Goal: Task Accomplishment & Management: Complete application form

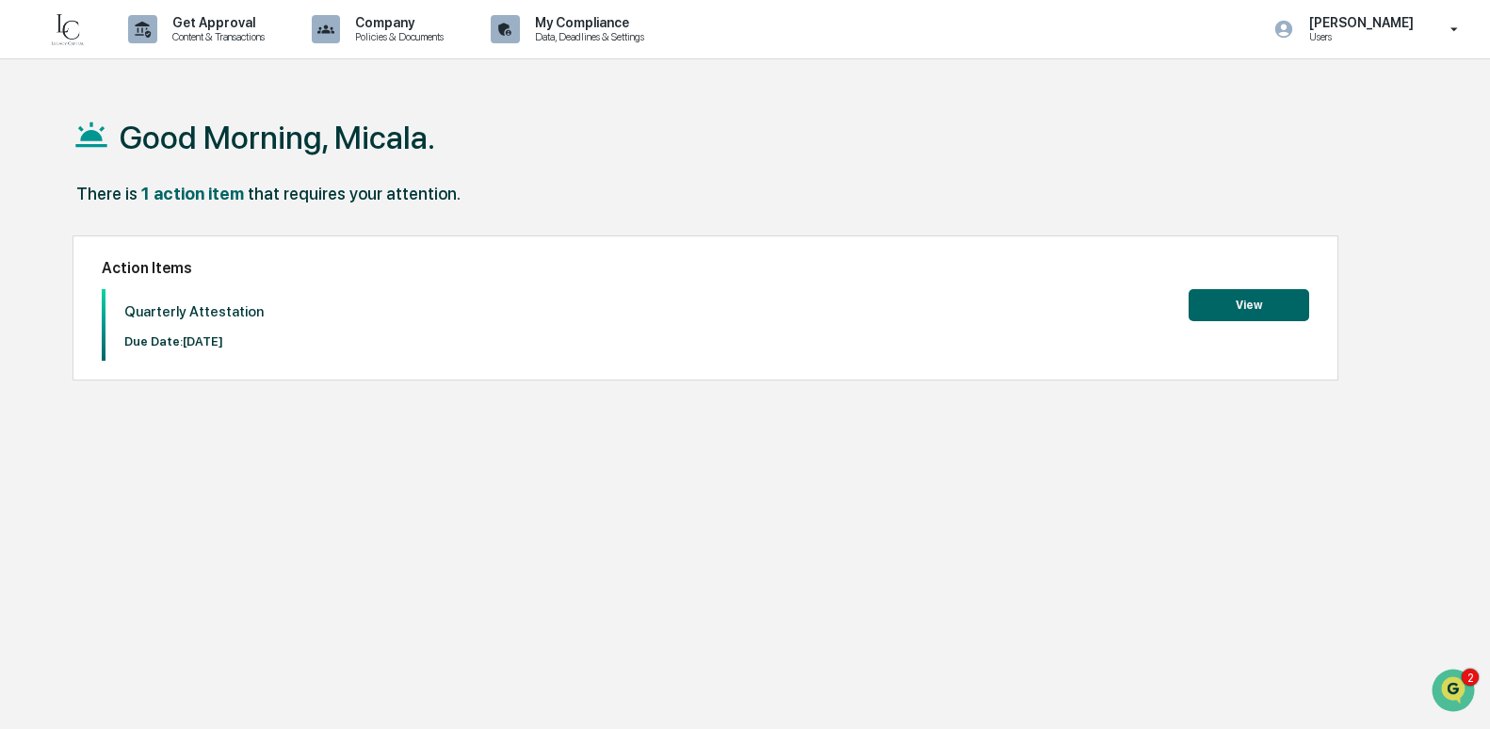
click at [1245, 302] on button "View" at bounding box center [1248, 305] width 121 height 32
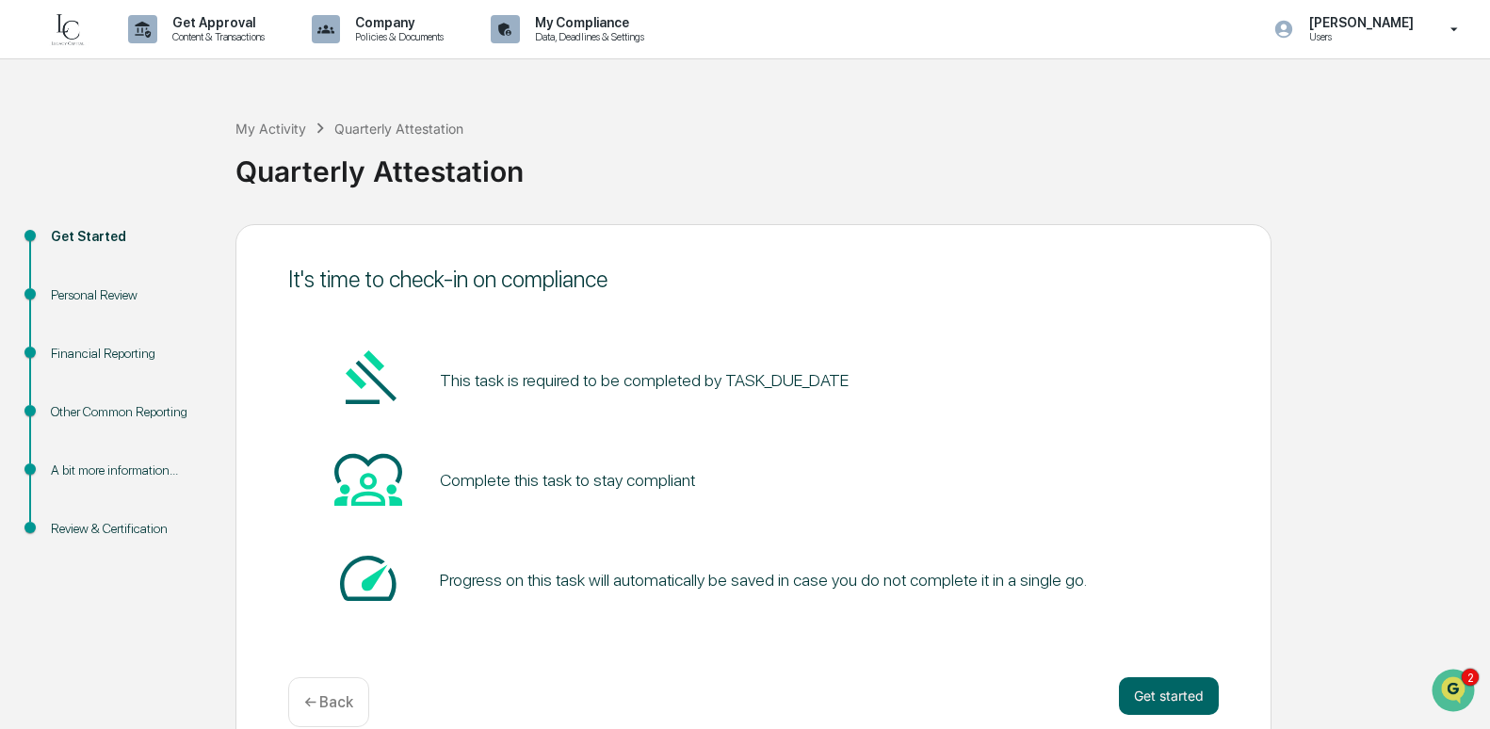
scroll to position [30, 0]
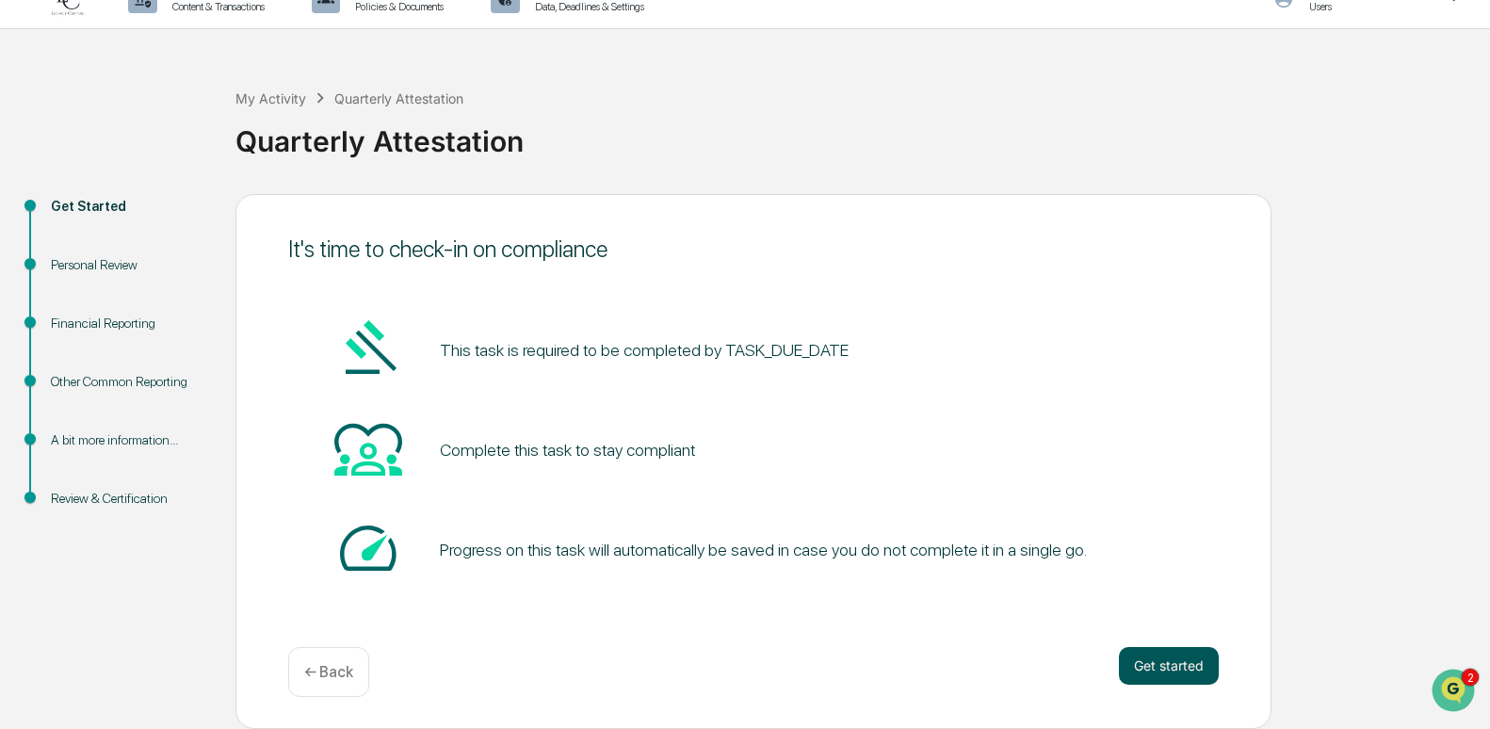
click at [1153, 654] on button "Get started" at bounding box center [1169, 666] width 100 height 38
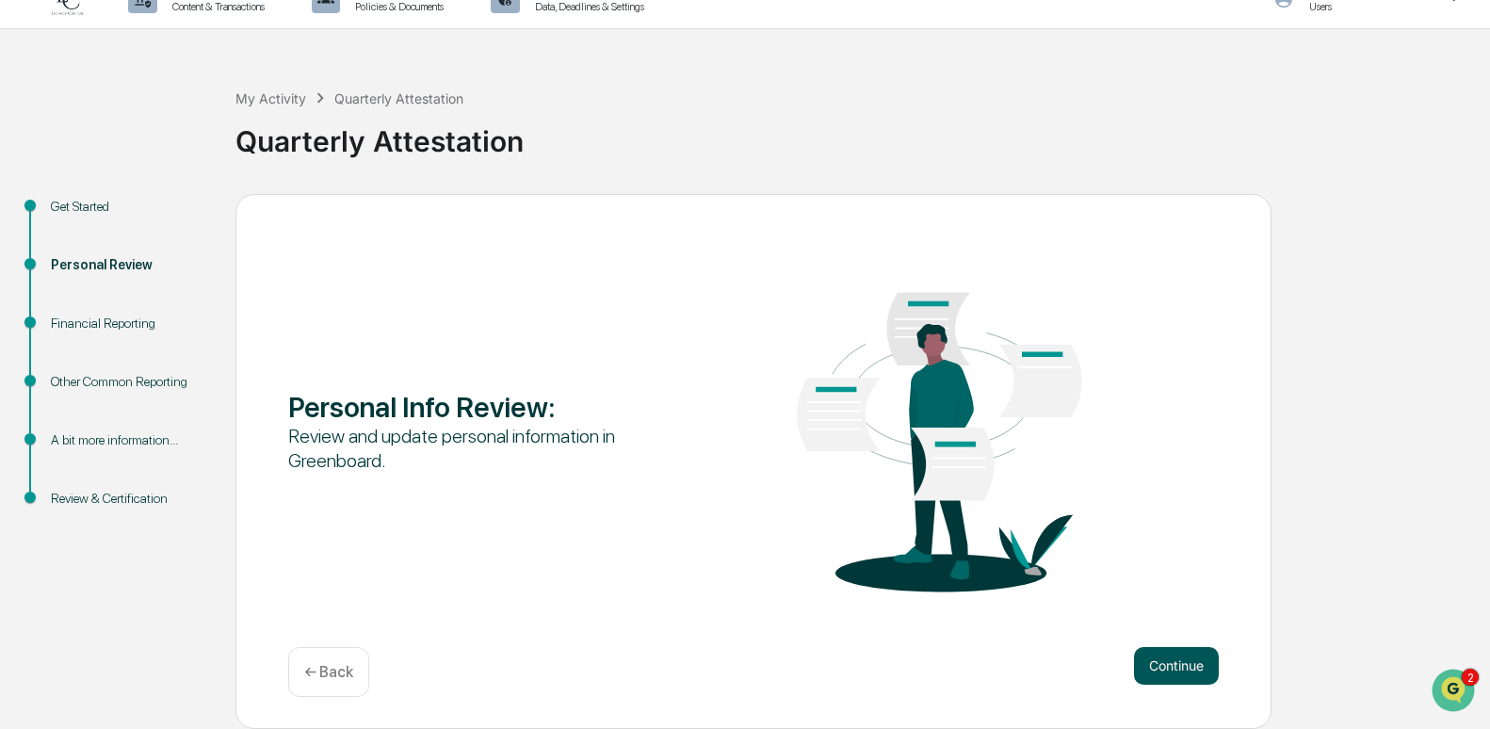
click at [1146, 661] on button "Continue" at bounding box center [1176, 666] width 85 height 38
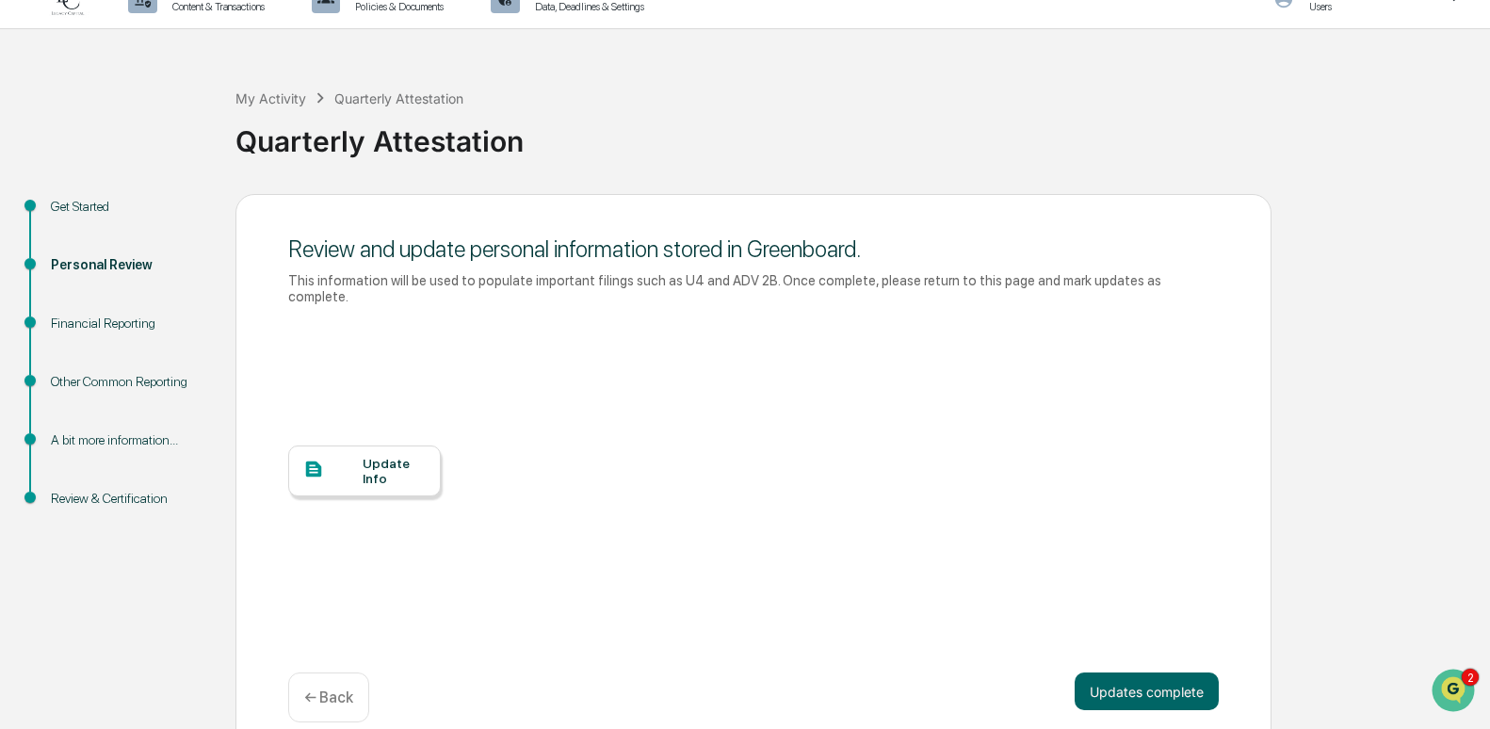
scroll to position [40, 0]
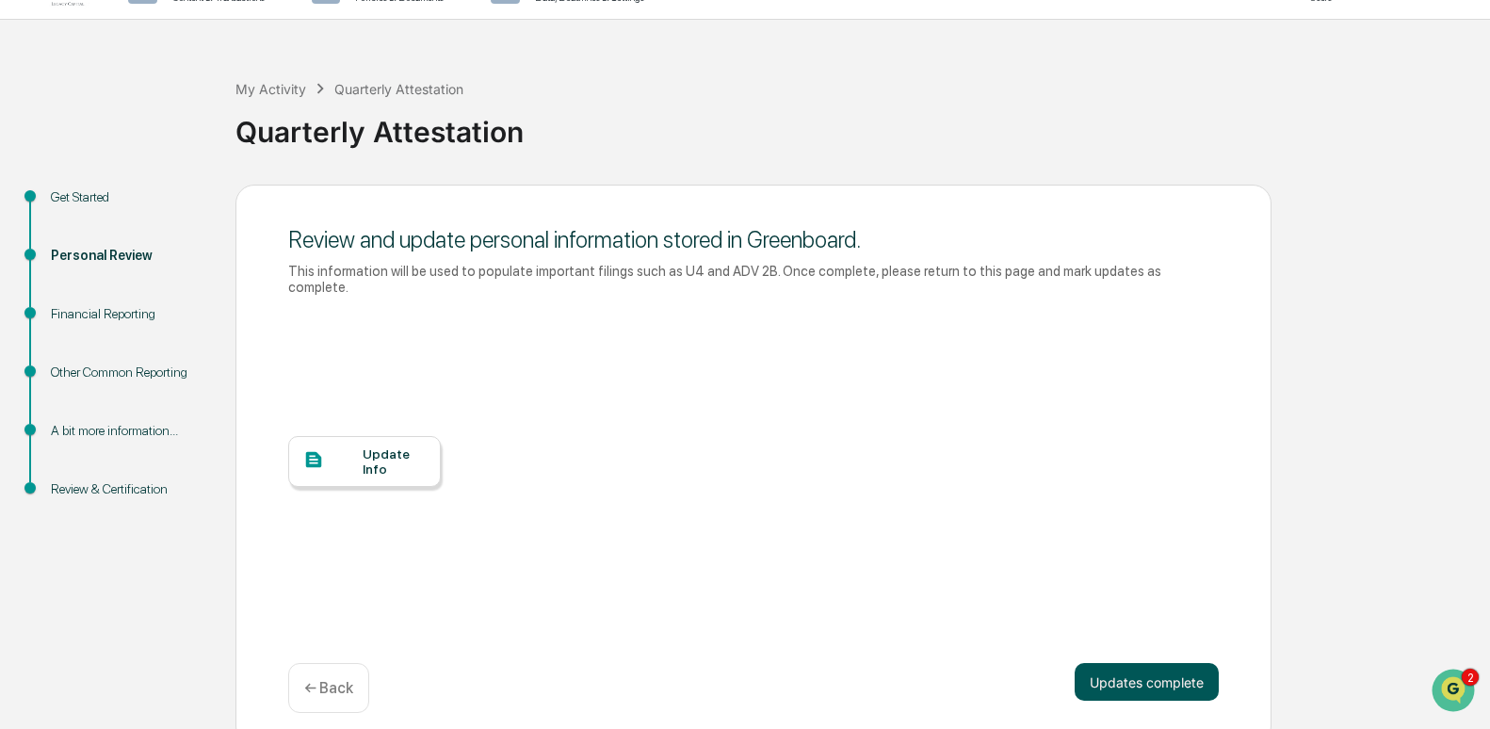
click at [1139, 665] on button "Updates complete" at bounding box center [1146, 682] width 144 height 38
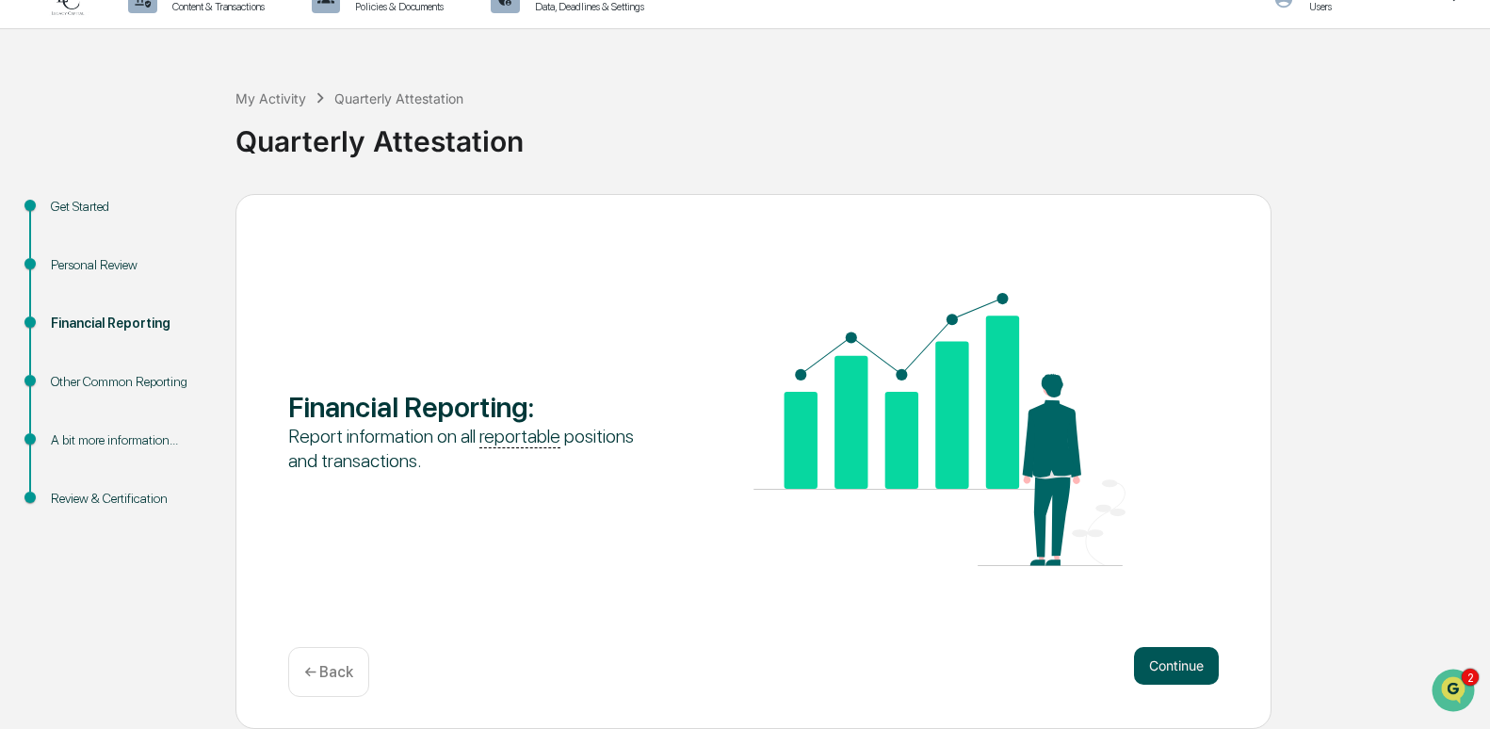
click at [1139, 661] on button "Continue" at bounding box center [1176, 666] width 85 height 38
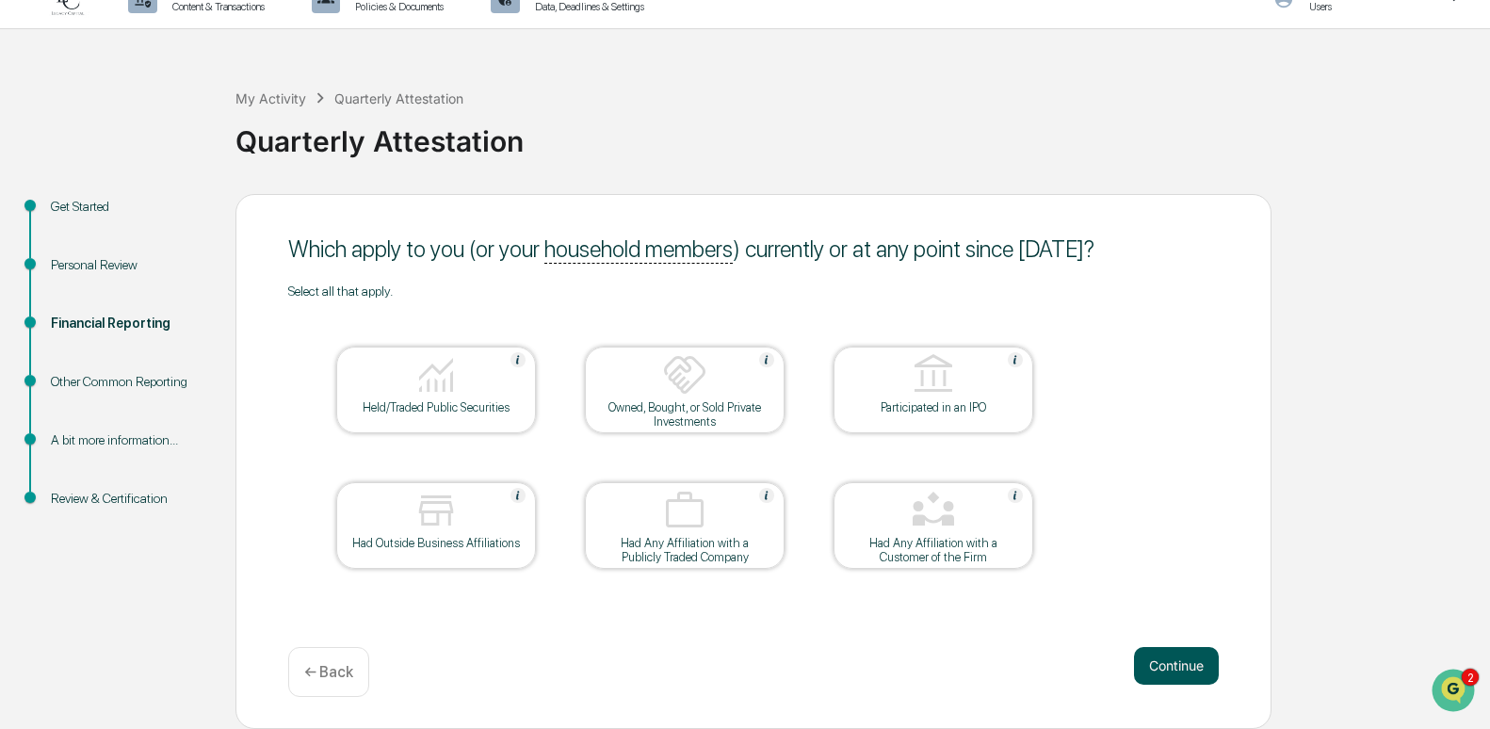
click at [1154, 655] on button "Continue" at bounding box center [1176, 666] width 85 height 38
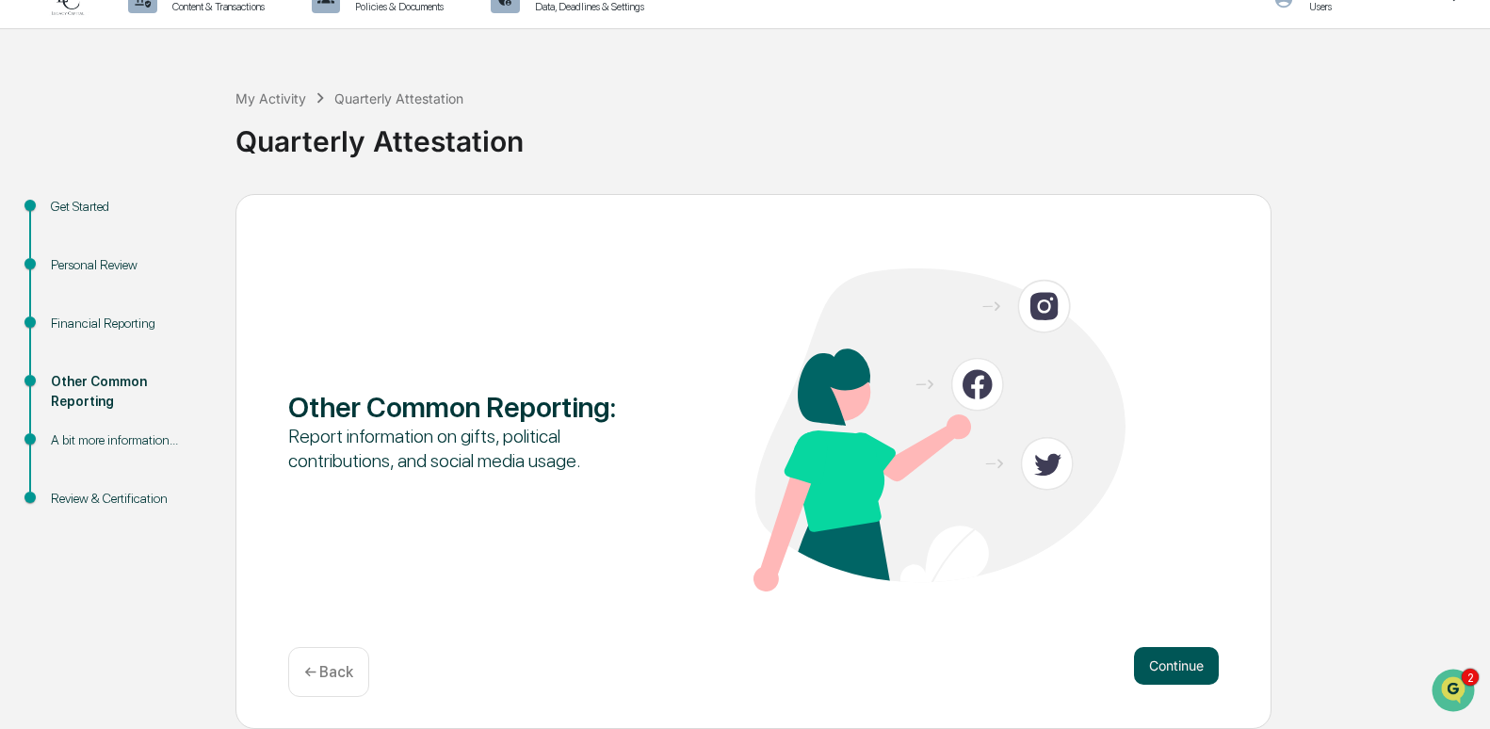
click at [1142, 662] on button "Continue" at bounding box center [1176, 666] width 85 height 38
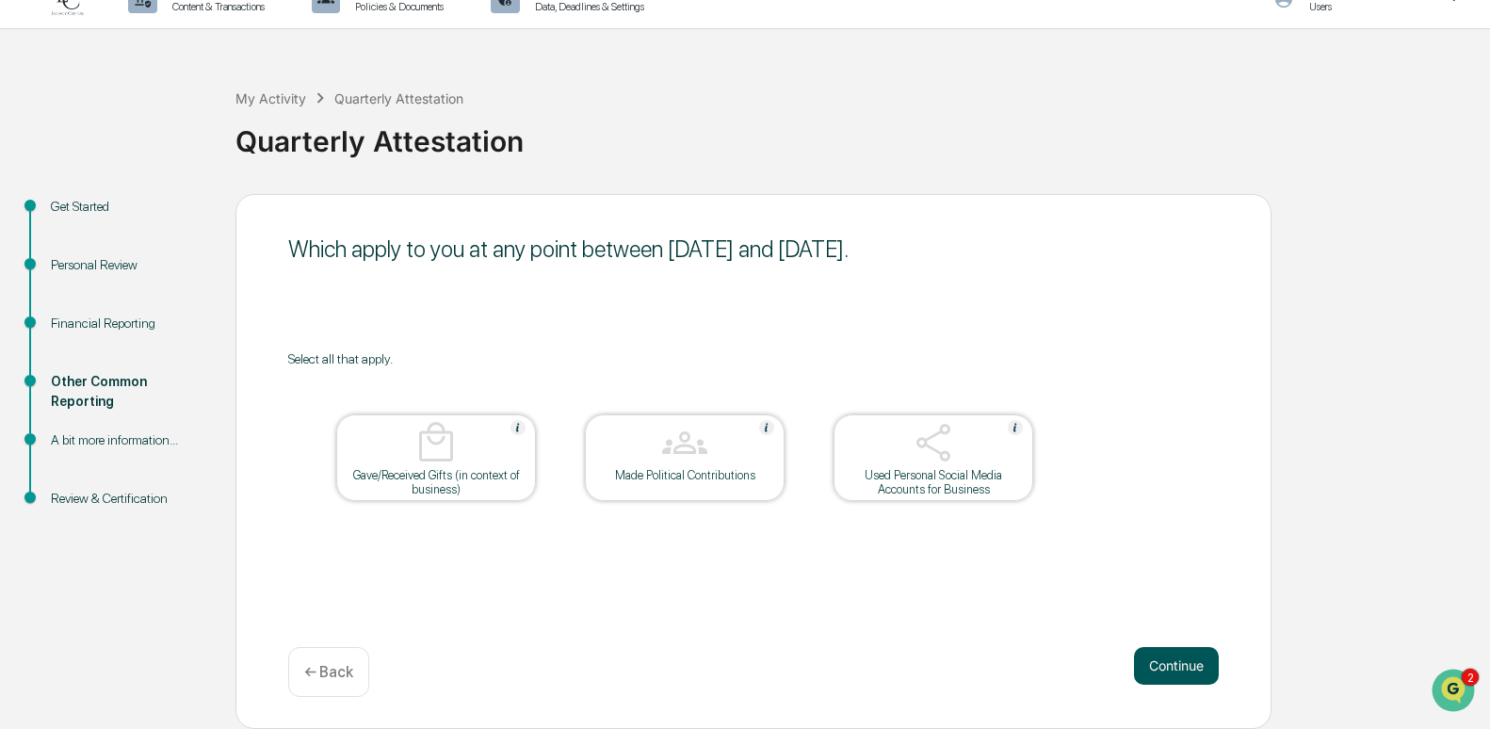
click at [1159, 654] on button "Continue" at bounding box center [1176, 666] width 85 height 38
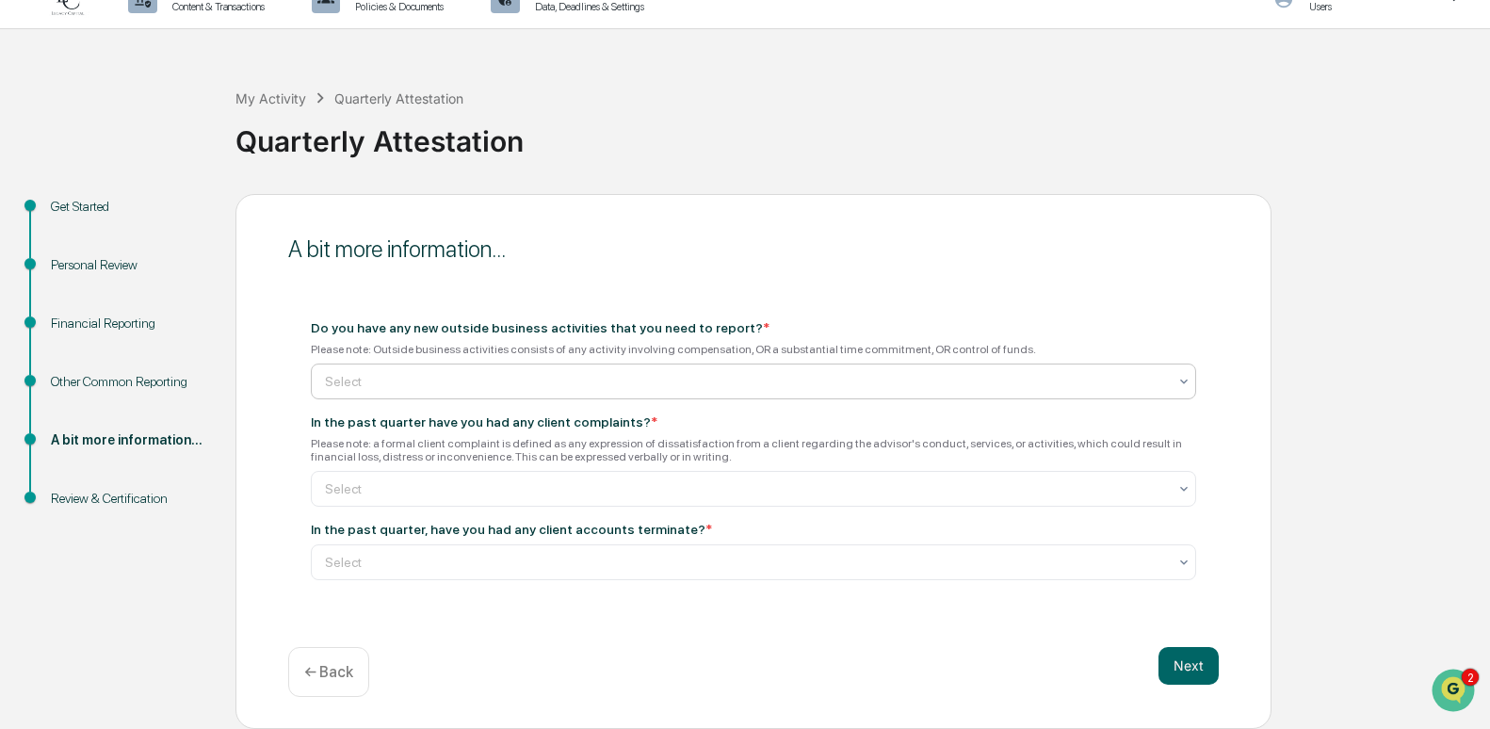
click at [682, 380] on div at bounding box center [746, 381] width 842 height 19
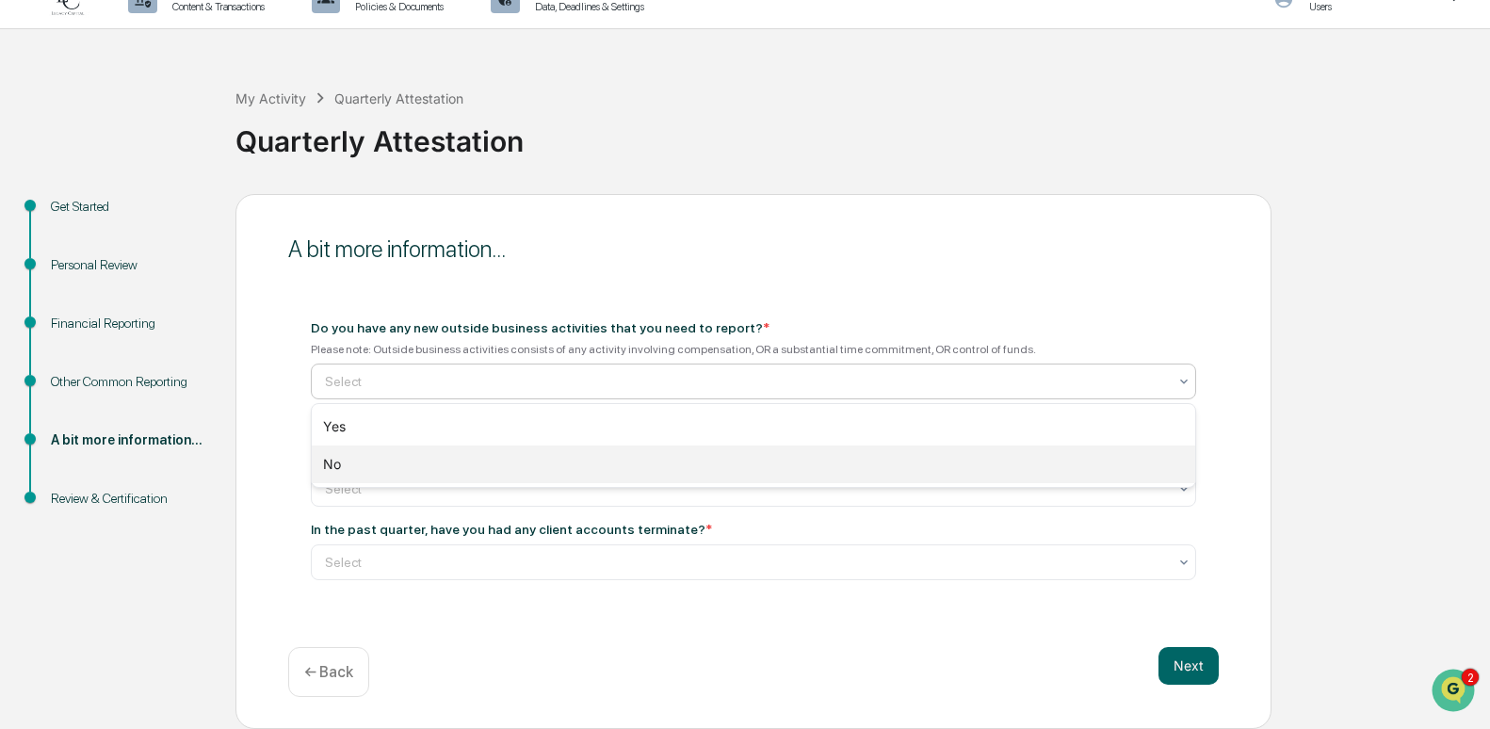
click at [622, 459] on div "No" at bounding box center [753, 464] width 883 height 38
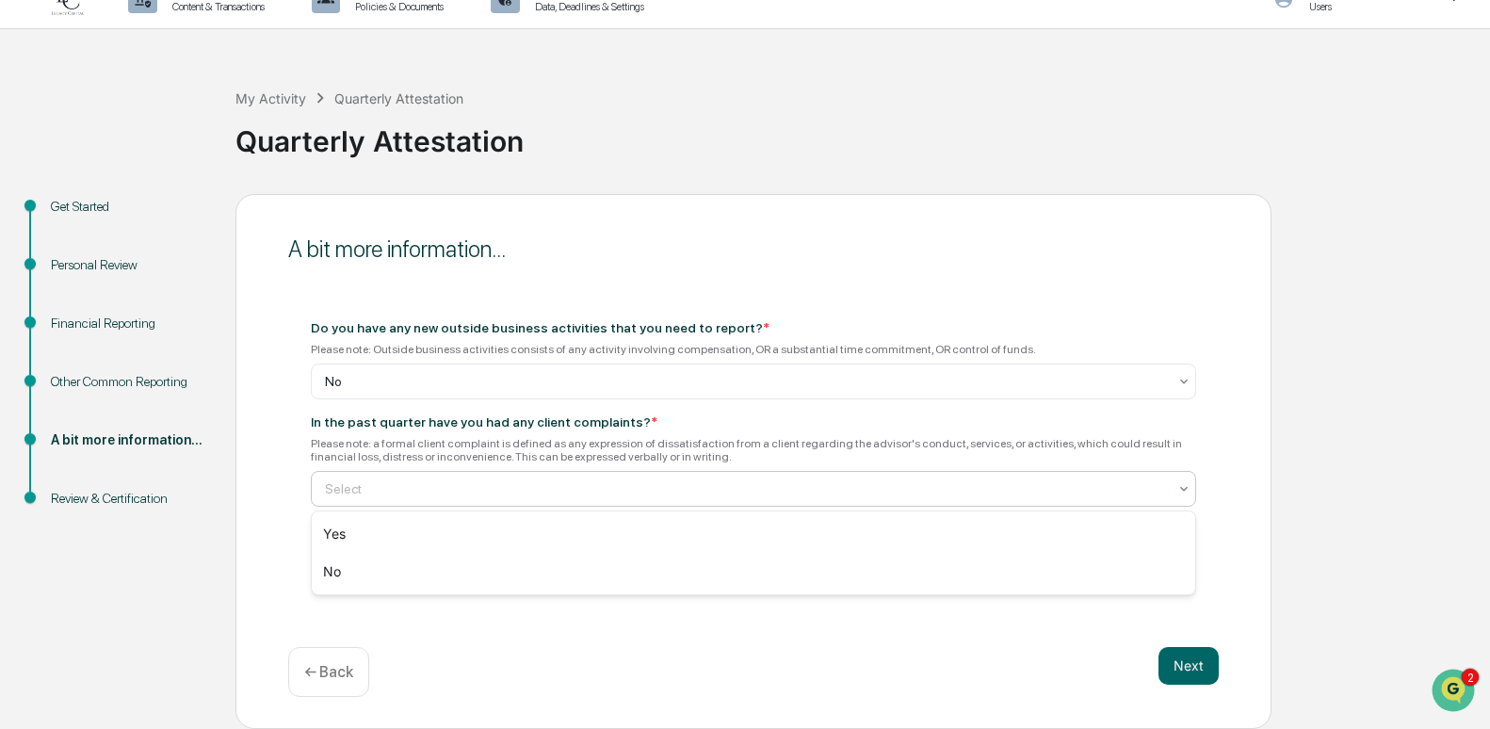
click at [666, 484] on div at bounding box center [746, 488] width 842 height 19
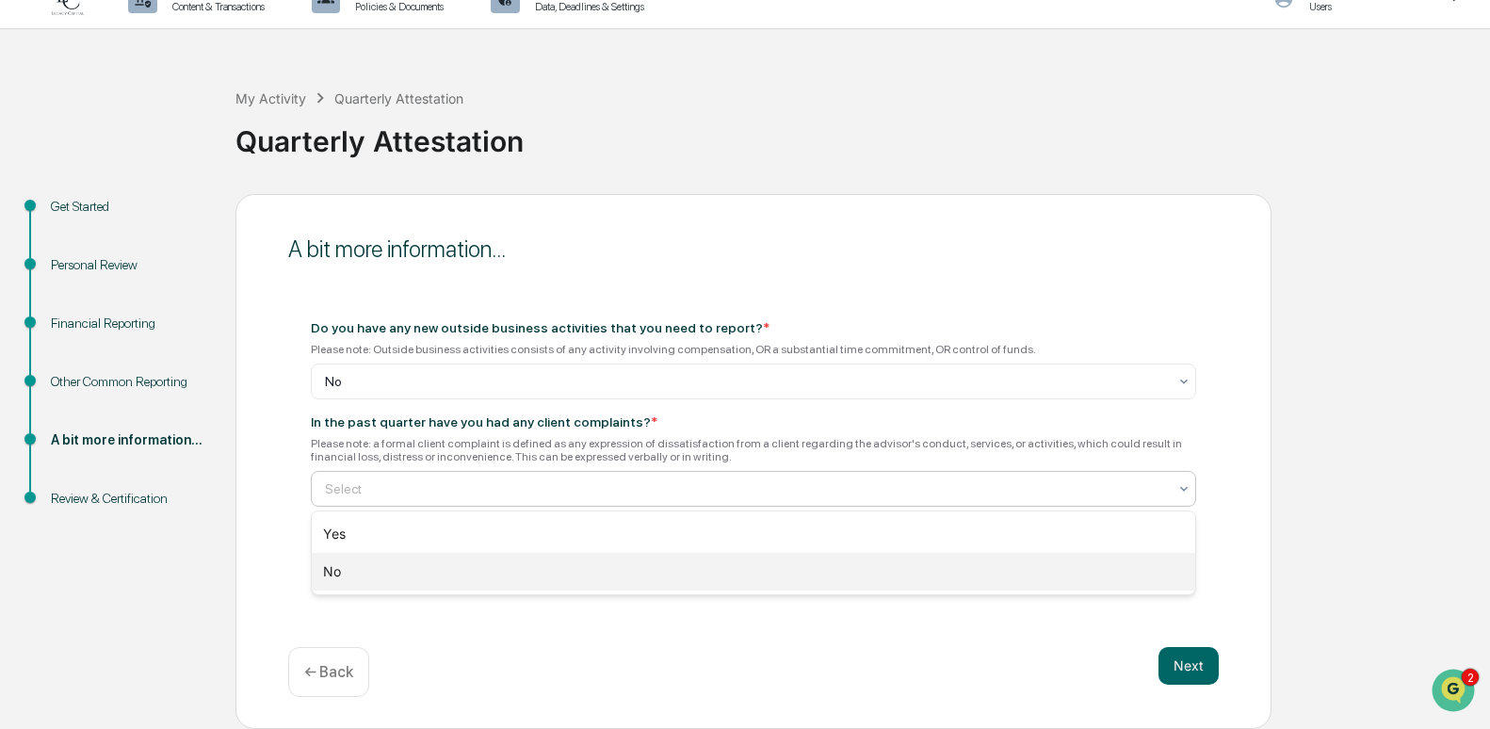
click at [624, 570] on div "No" at bounding box center [753, 572] width 883 height 38
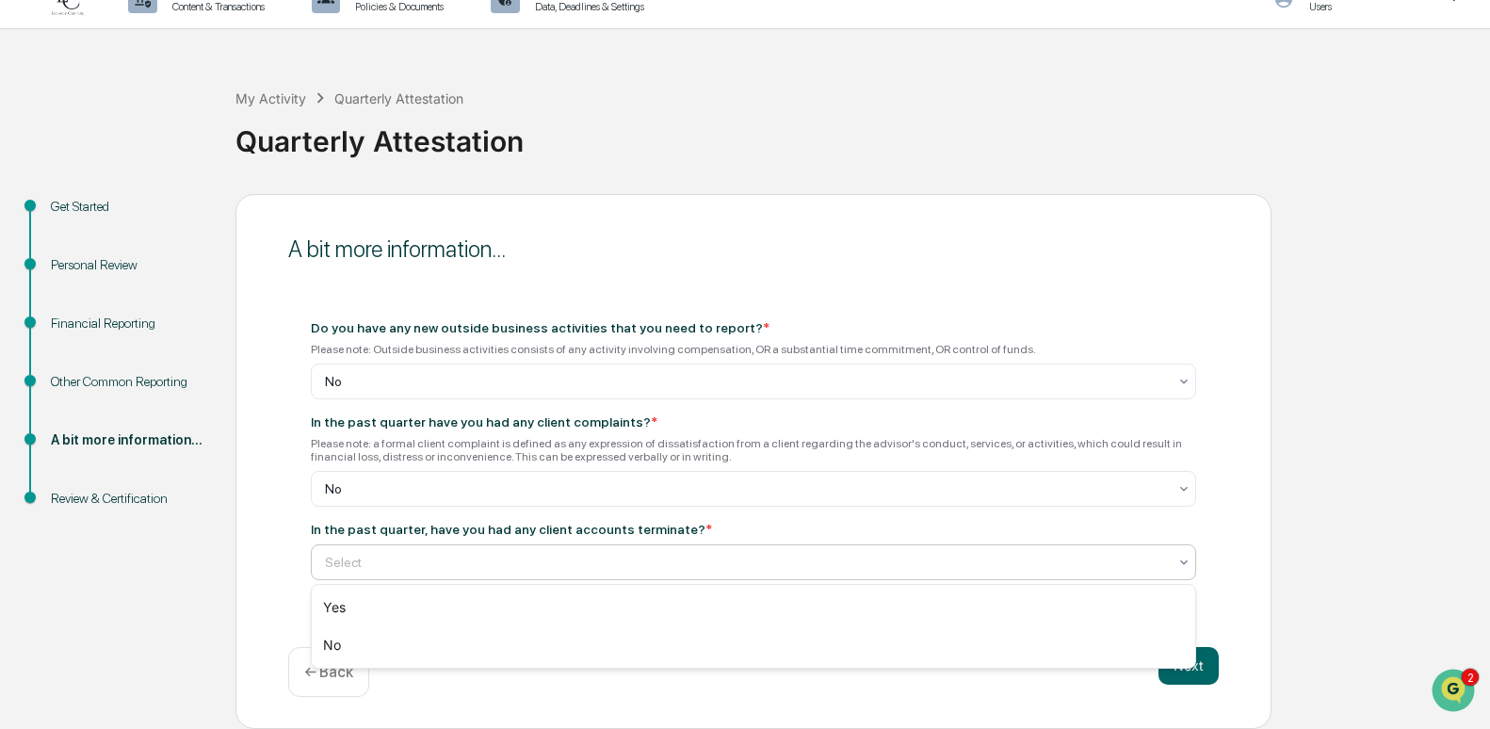
click at [640, 556] on div at bounding box center [746, 562] width 842 height 19
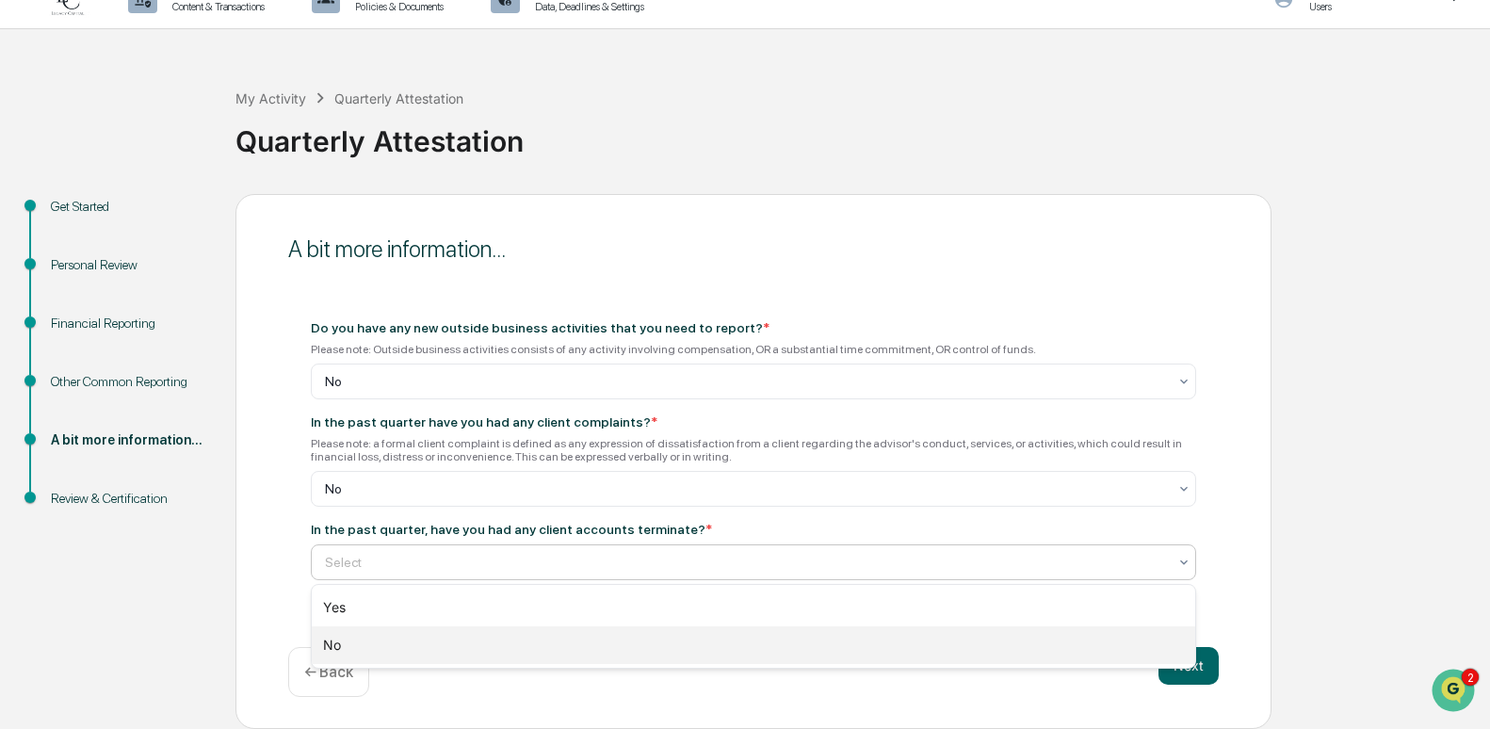
click at [592, 654] on div "No" at bounding box center [753, 645] width 883 height 38
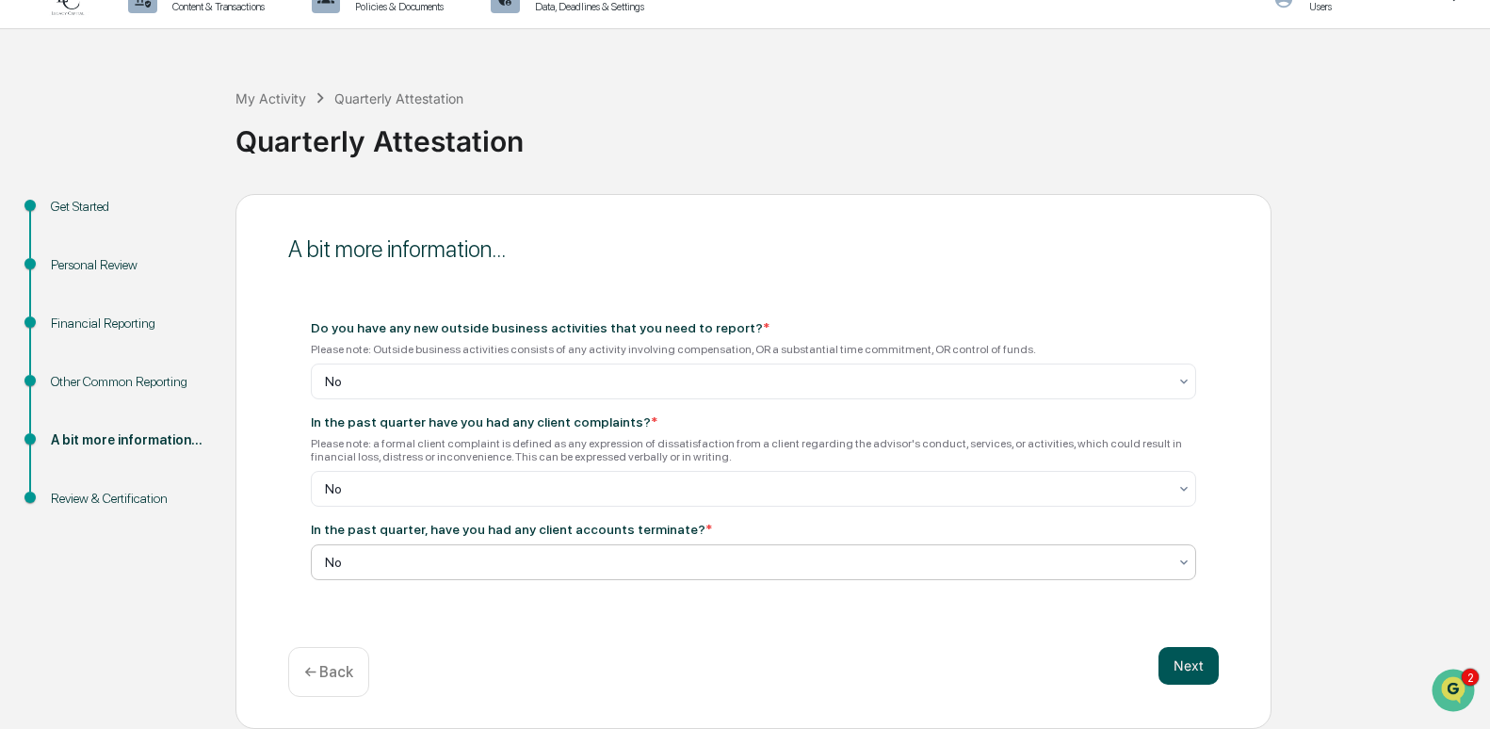
click at [1171, 659] on button "Next" at bounding box center [1188, 666] width 60 height 38
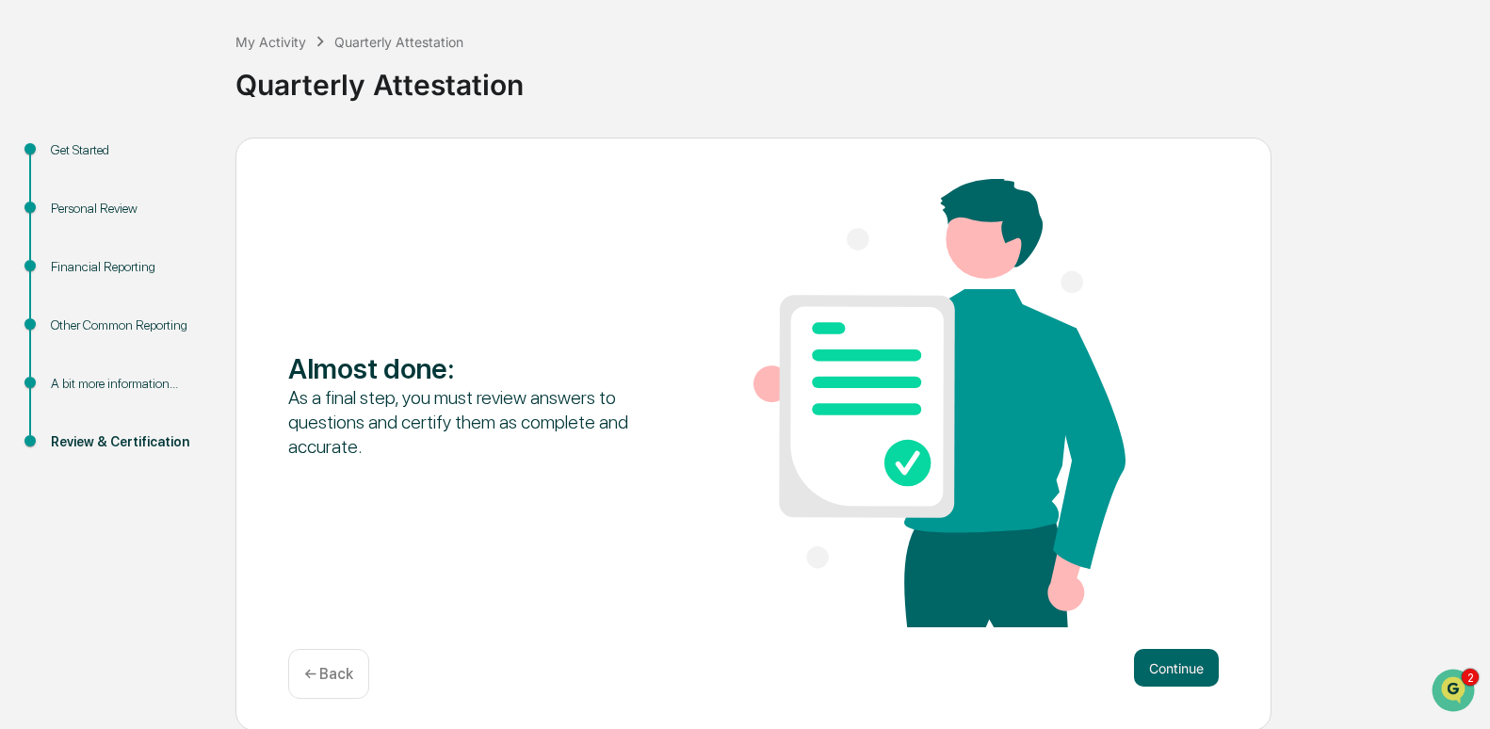
scroll to position [89, 0]
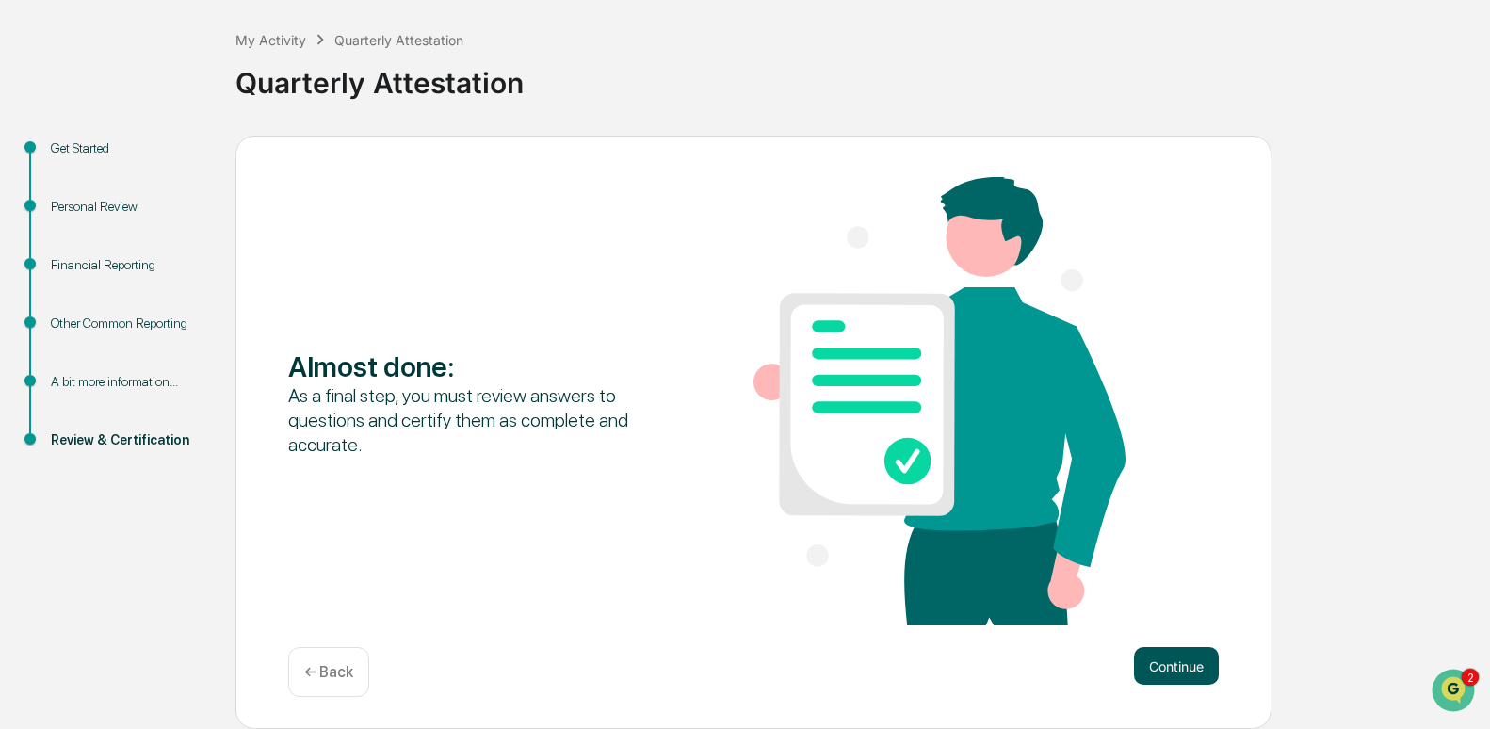
click at [1169, 675] on button "Continue" at bounding box center [1176, 666] width 85 height 38
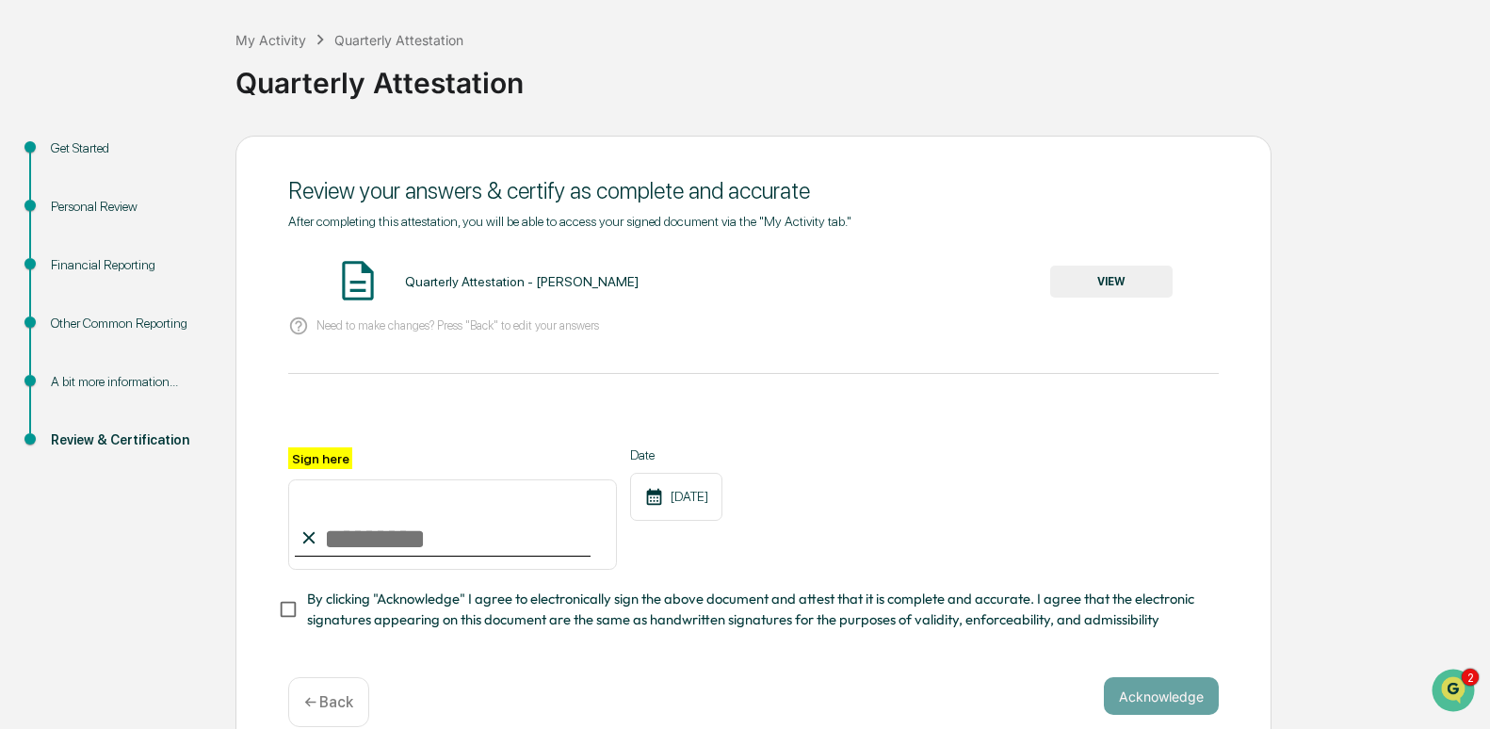
click at [381, 543] on input "Sign here" at bounding box center [452, 524] width 329 height 90
type input "**********"
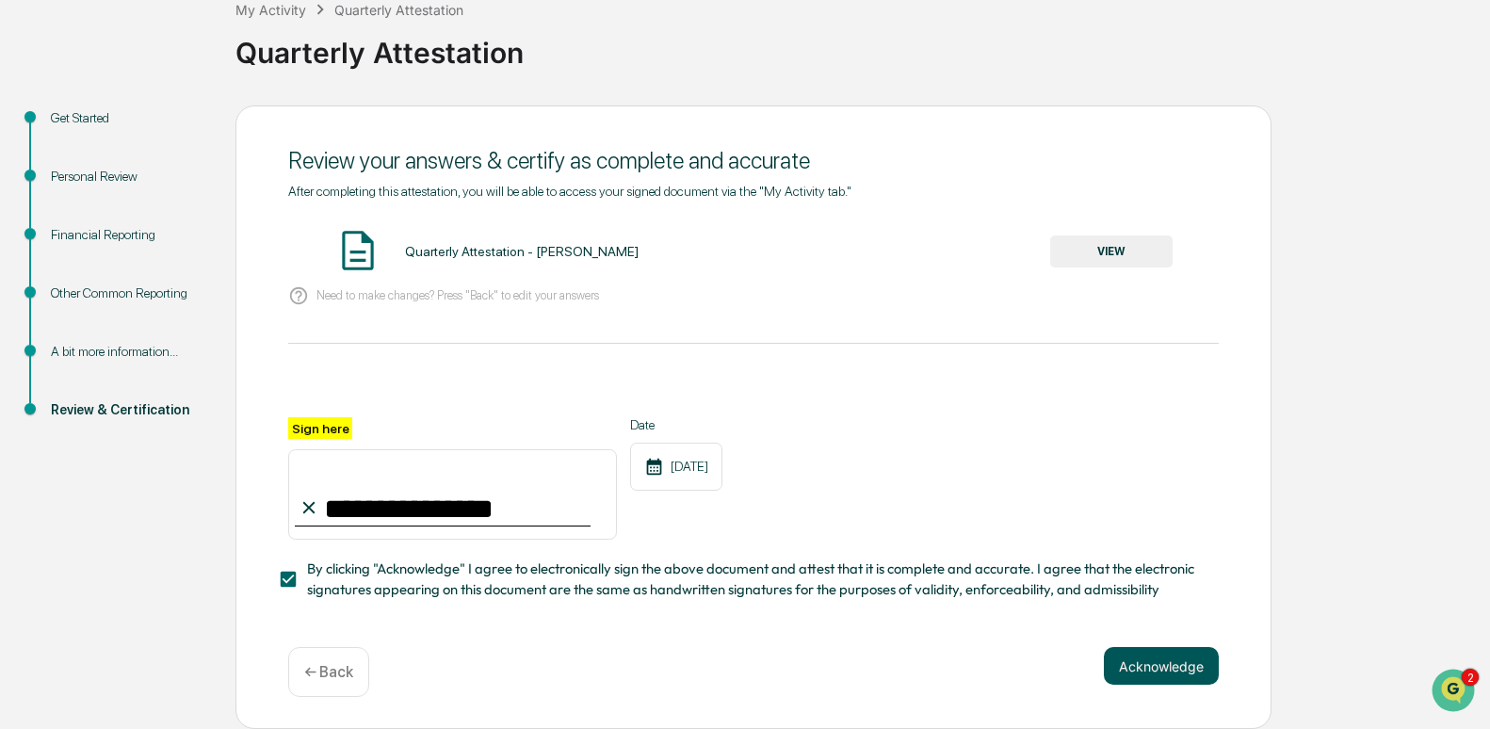
scroll to position [124, 0]
click at [1175, 652] on button "Acknowledge" at bounding box center [1161, 666] width 115 height 38
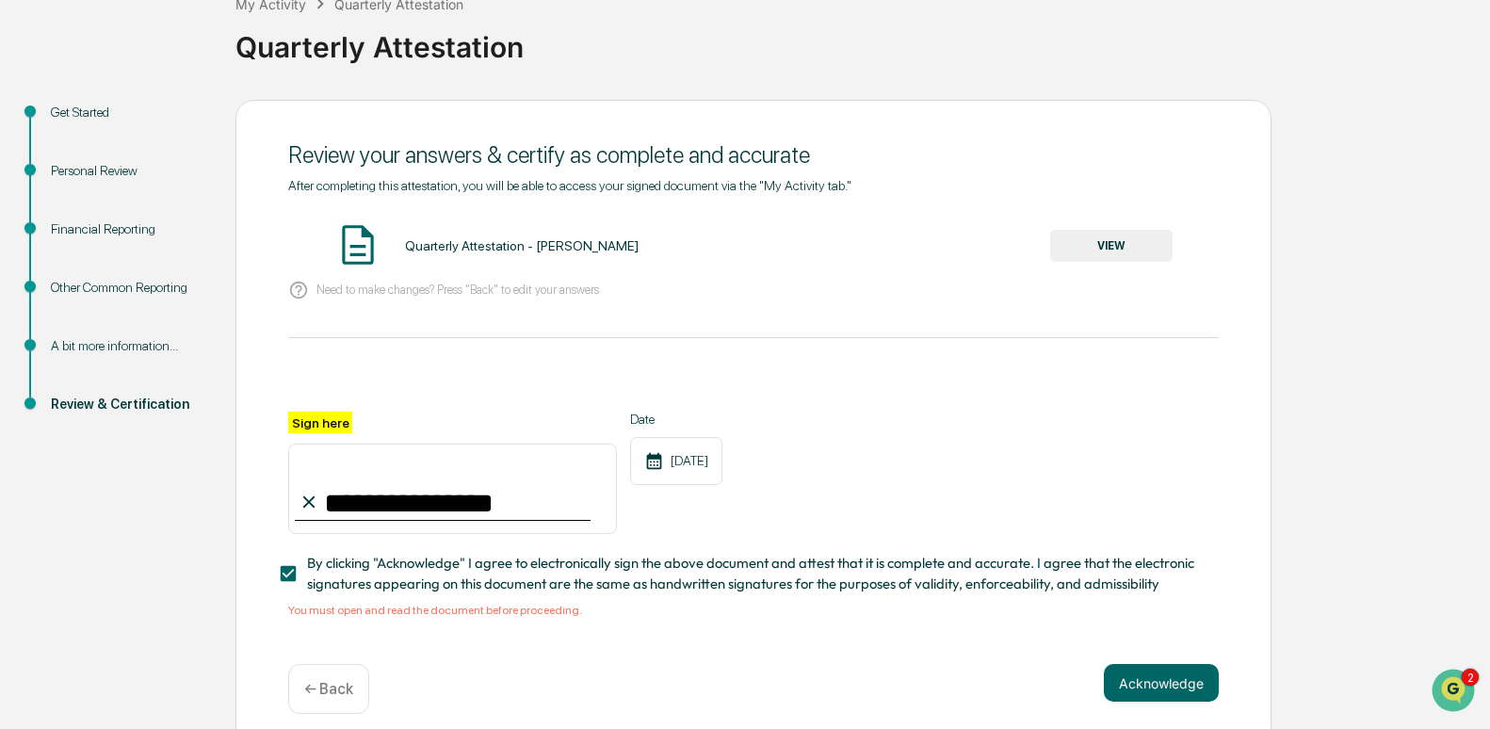
click at [1065, 240] on button "VIEW" at bounding box center [1111, 246] width 122 height 32
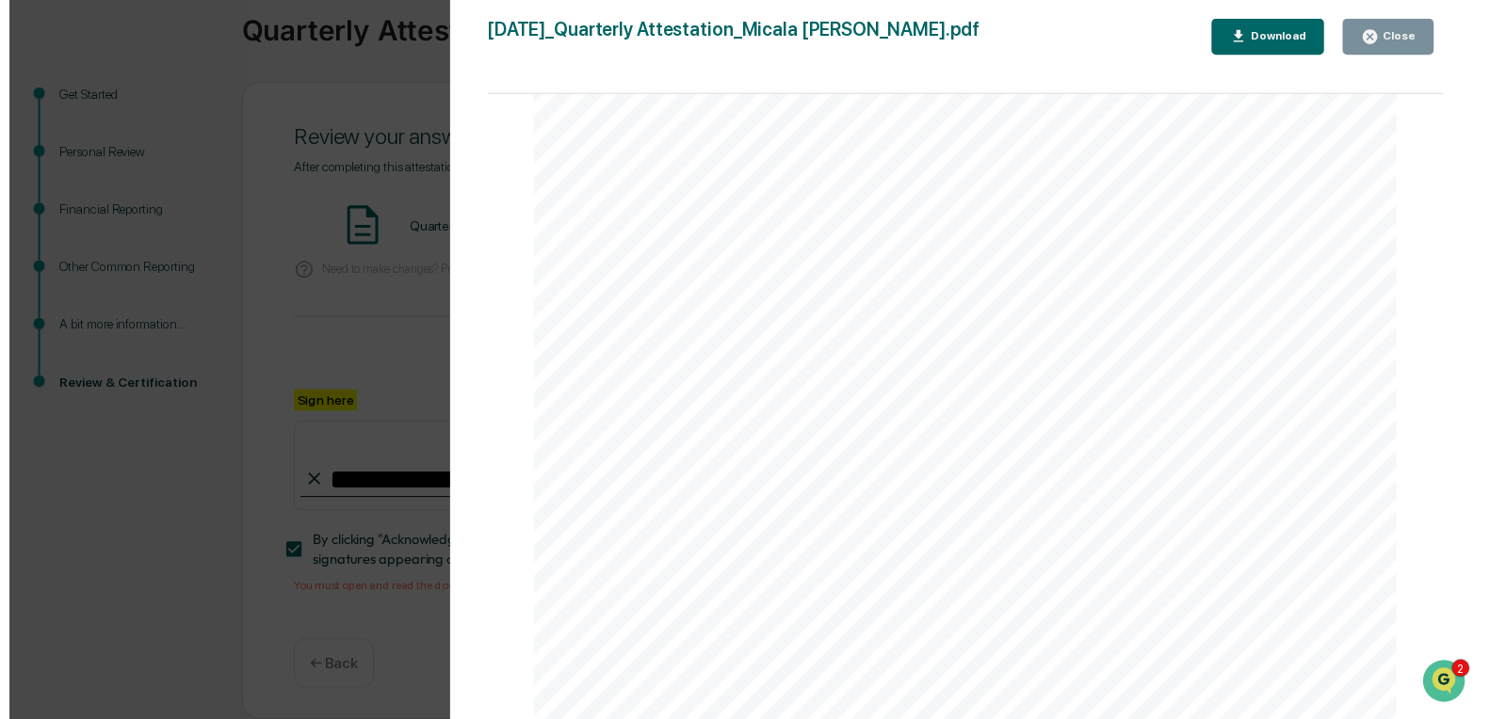
scroll to position [4538, 0]
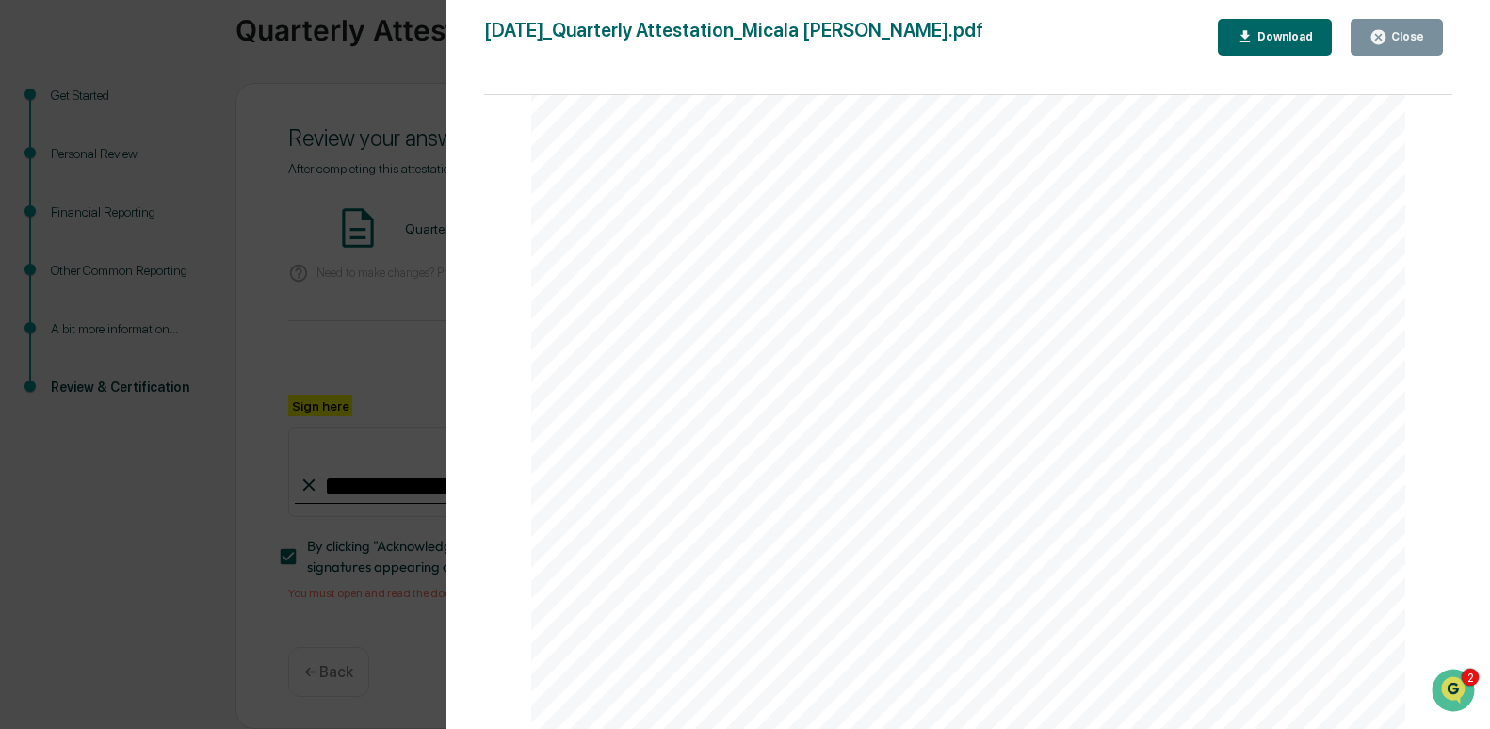
click at [1403, 30] on div "Close" at bounding box center [1405, 36] width 37 height 13
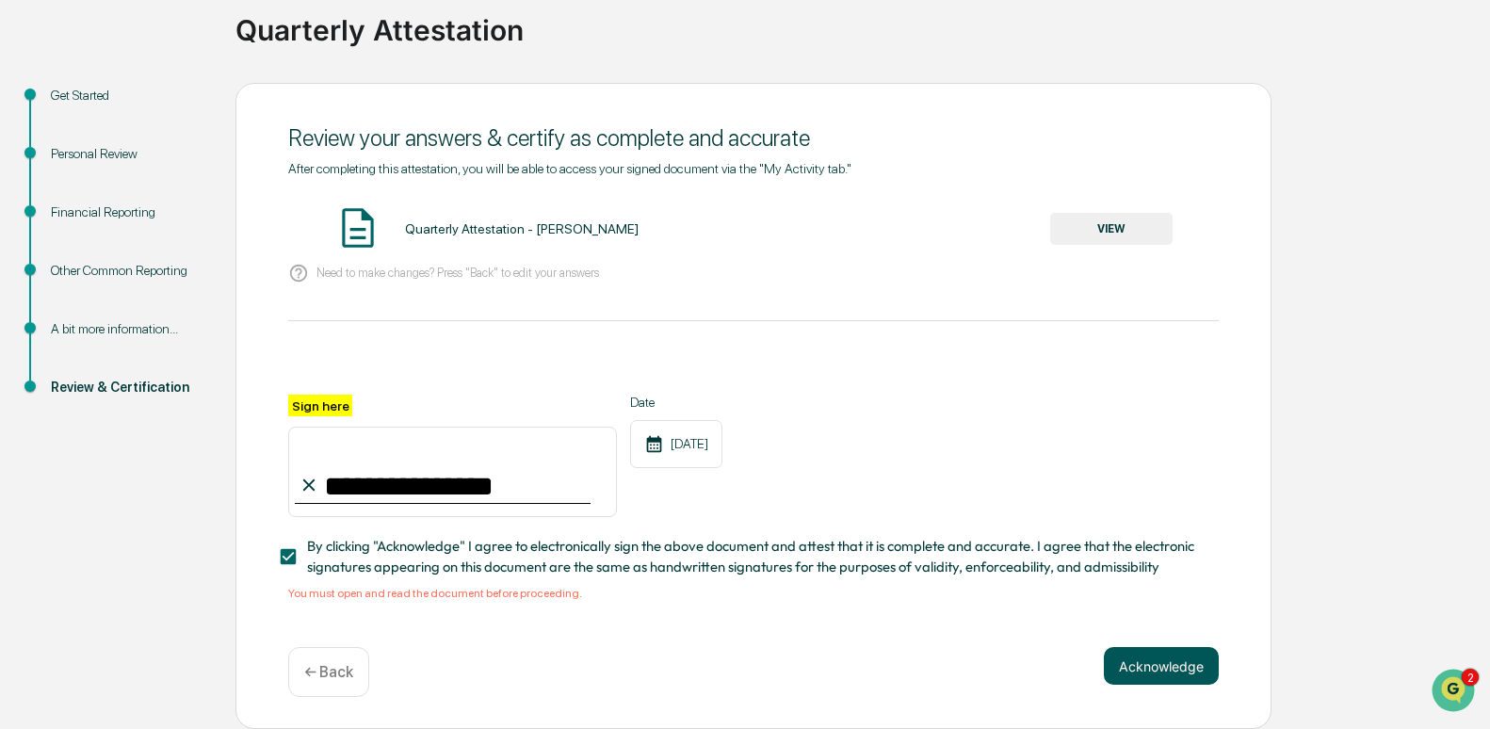
click at [1144, 672] on button "Acknowledge" at bounding box center [1161, 666] width 115 height 38
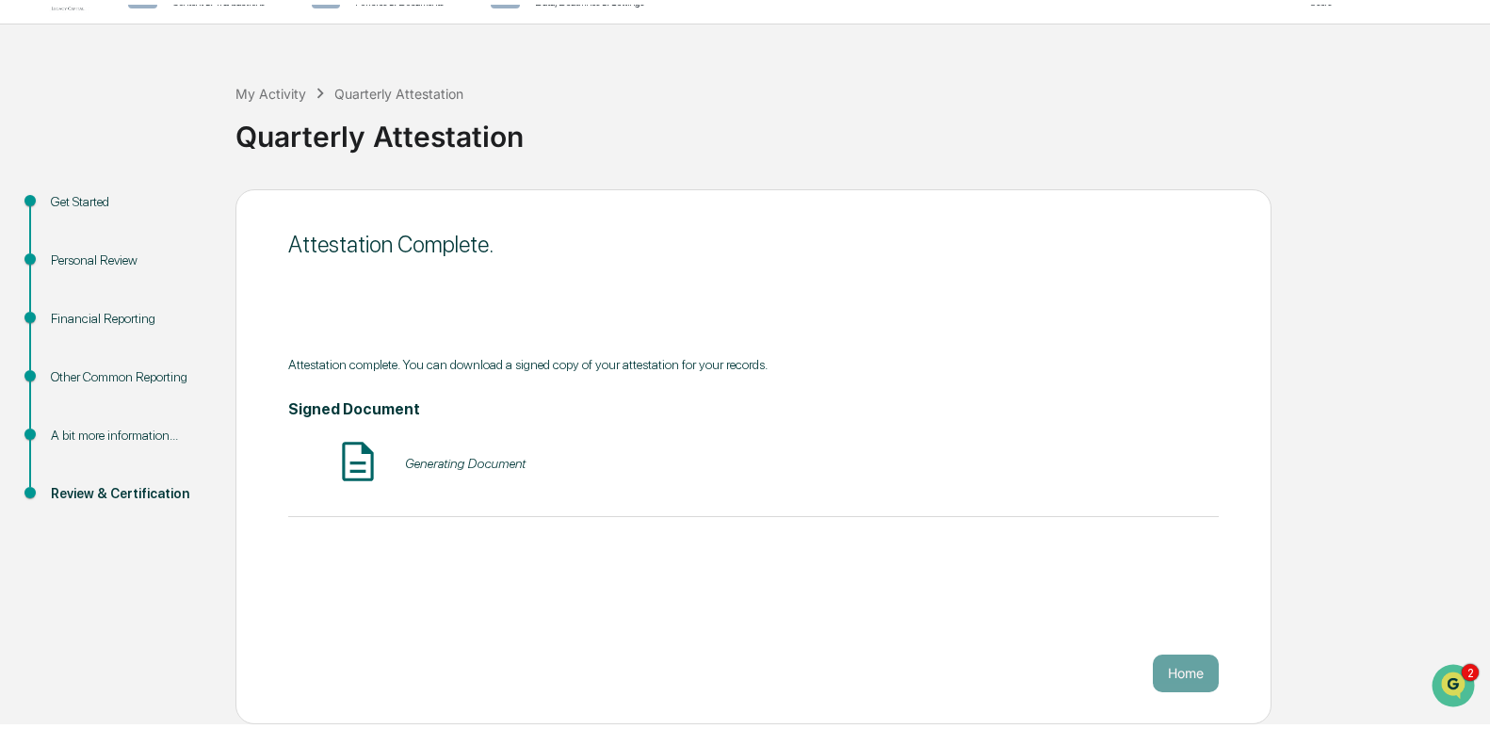
scroll to position [30, 0]
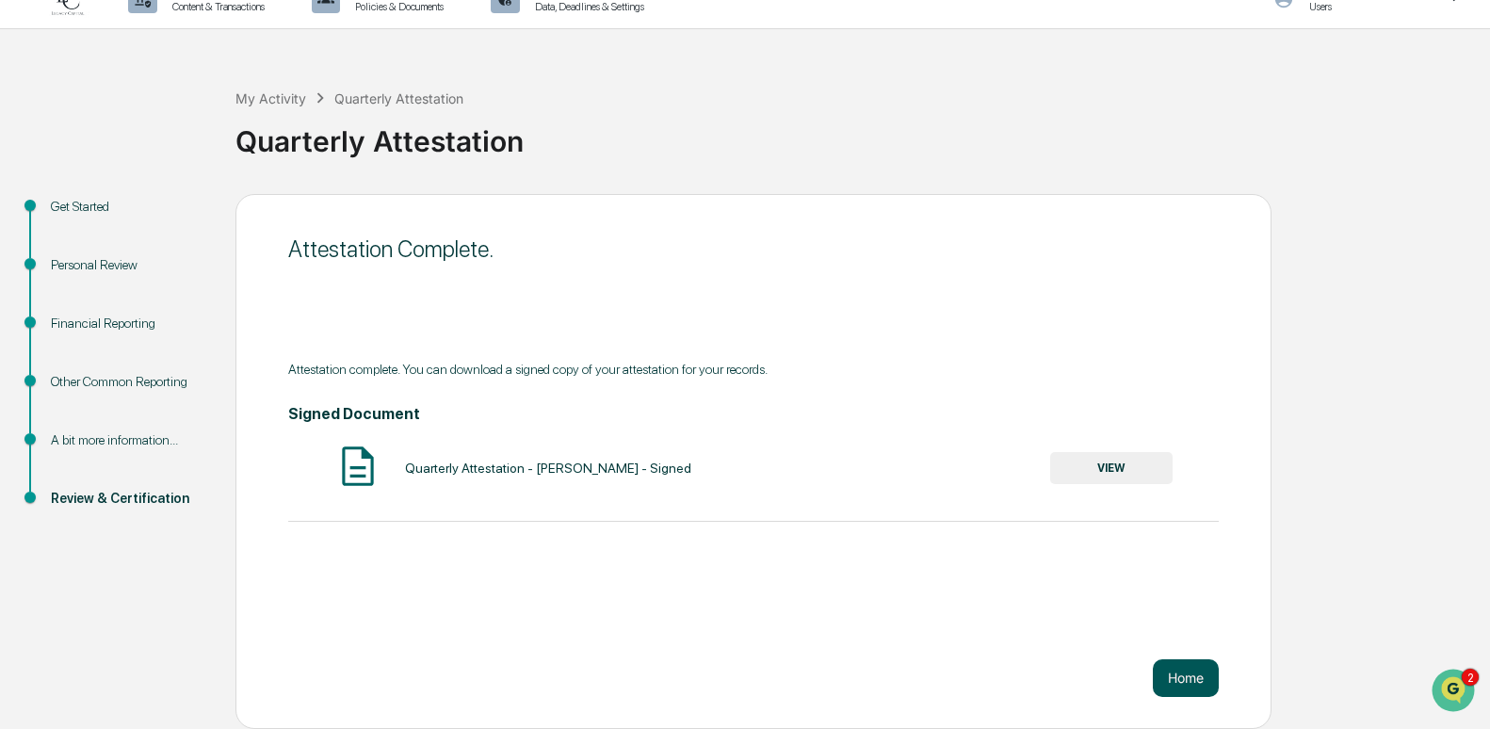
click at [1185, 675] on button "Home" at bounding box center [1186, 678] width 66 height 38
